Goal: Navigation & Orientation: Find specific page/section

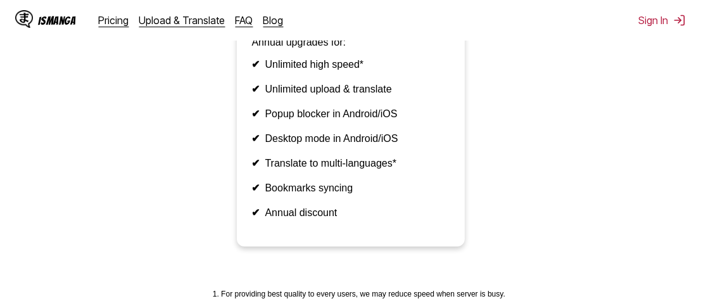
scroll to position [889, 0]
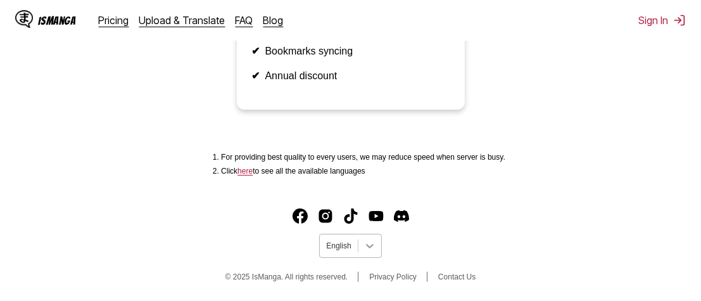
click at [369, 246] on icon at bounding box center [370, 245] width 13 height 13
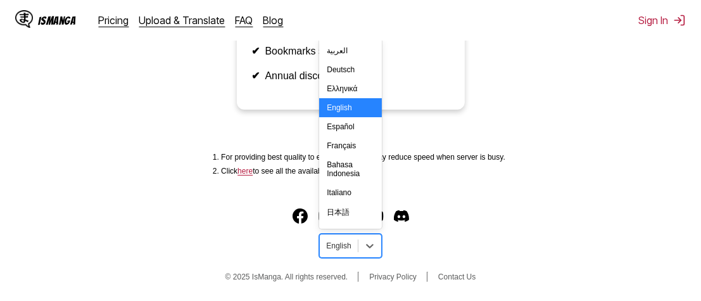
scroll to position [222, 0]
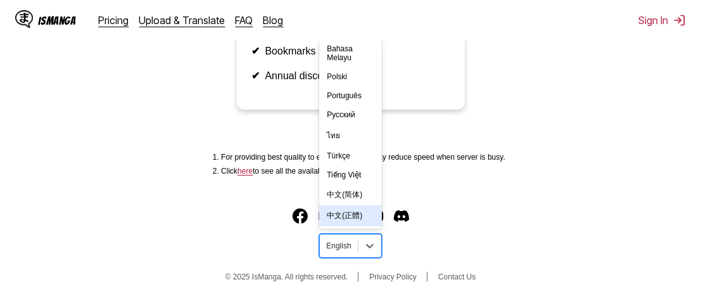
click at [355, 213] on div "中文(正體)" at bounding box center [350, 215] width 62 height 21
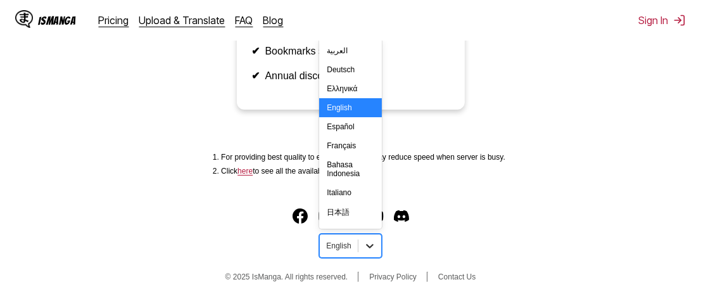
click at [359, 243] on div at bounding box center [370, 245] width 23 height 23
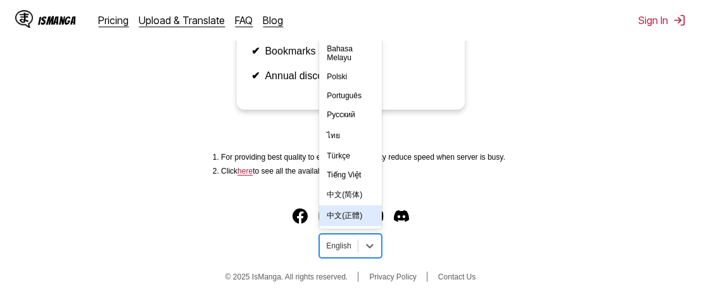
click at [347, 213] on div "中文(正體)" at bounding box center [350, 215] width 62 height 21
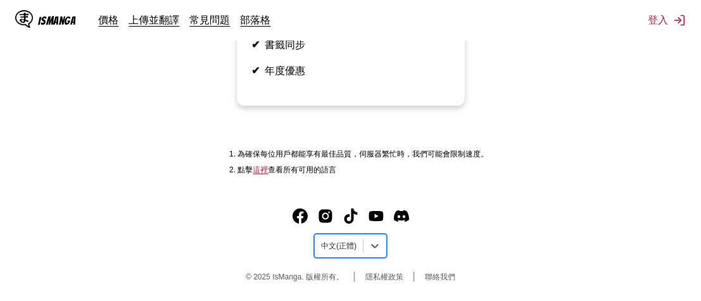
scroll to position [917, 0]
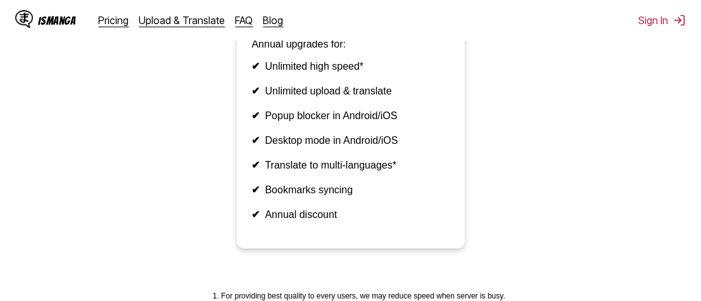
scroll to position [889, 0]
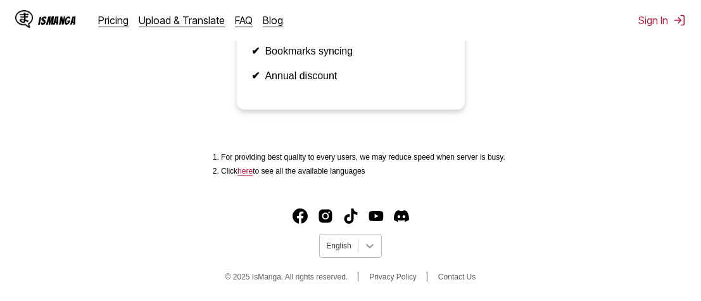
click at [377, 249] on div at bounding box center [370, 245] width 23 height 23
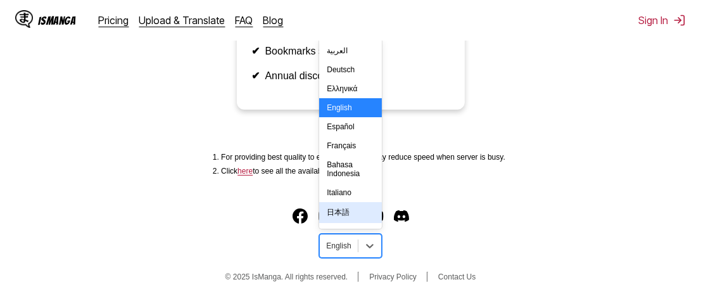
scroll to position [222, 0]
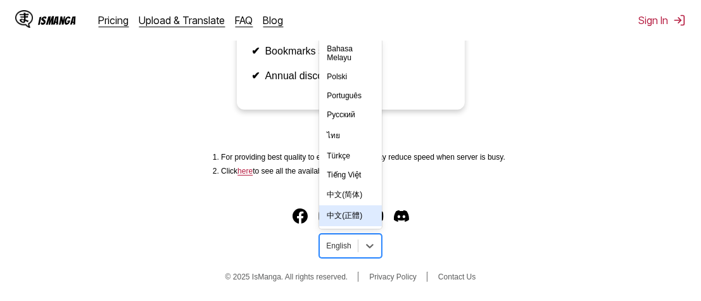
click at [350, 215] on div "中文(正體)" at bounding box center [350, 215] width 62 height 21
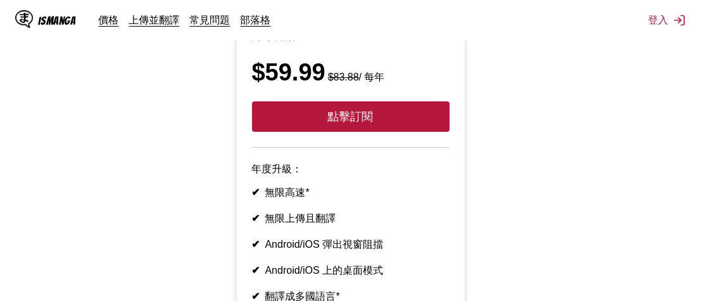
scroll to position [473, 0]
